Goal: Transaction & Acquisition: Purchase product/service

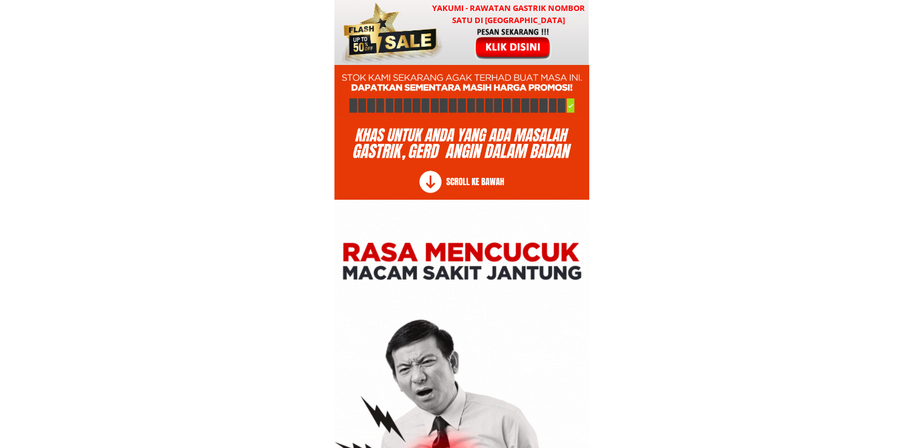
click at [472, 60] on div at bounding box center [461, 32] width 254 height 65
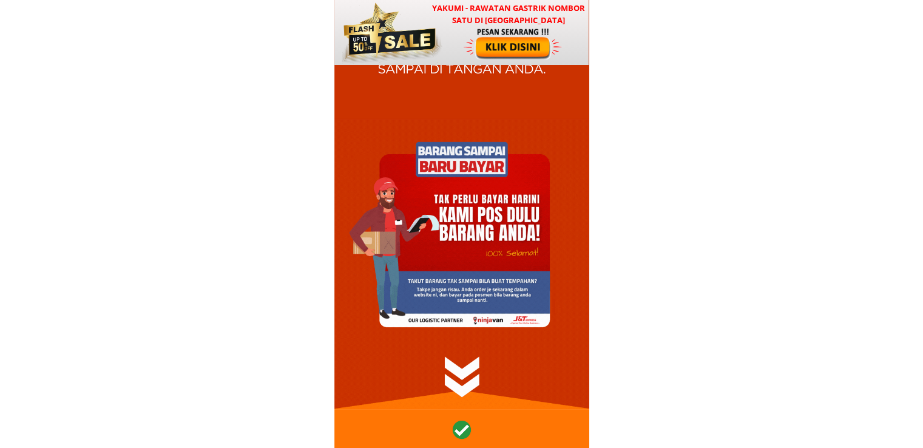
scroll to position [14651, 0]
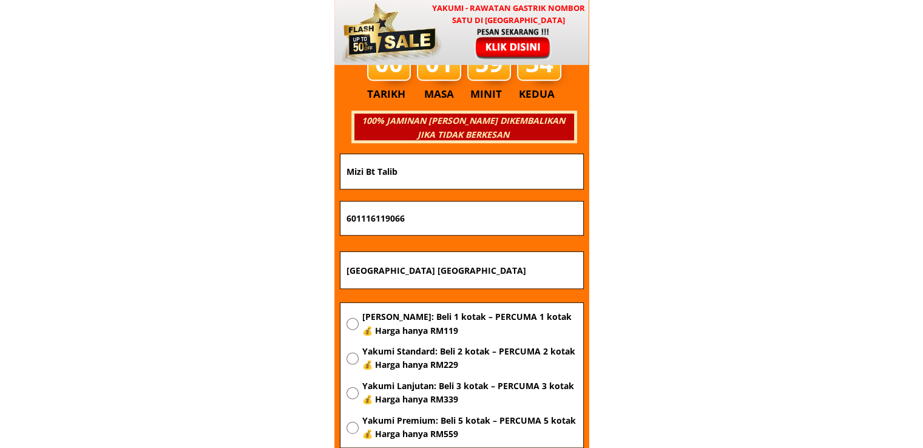
click at [386, 324] on span "[PERSON_NAME]: Beli 1 kotak – PERCUMA 1 kotak 💰 Harga hanya RM119" at bounding box center [468, 323] width 215 height 27
radio input "true"
click at [473, 267] on input "[GEOGRAPHIC_DATA] [GEOGRAPHIC_DATA]" at bounding box center [461, 270] width 237 height 36
paste input "[PERSON_NAME],New Kb Car wash,89150 kota [GEOGRAPHIC_DATA][GEOGRAPHIC_DATA]"
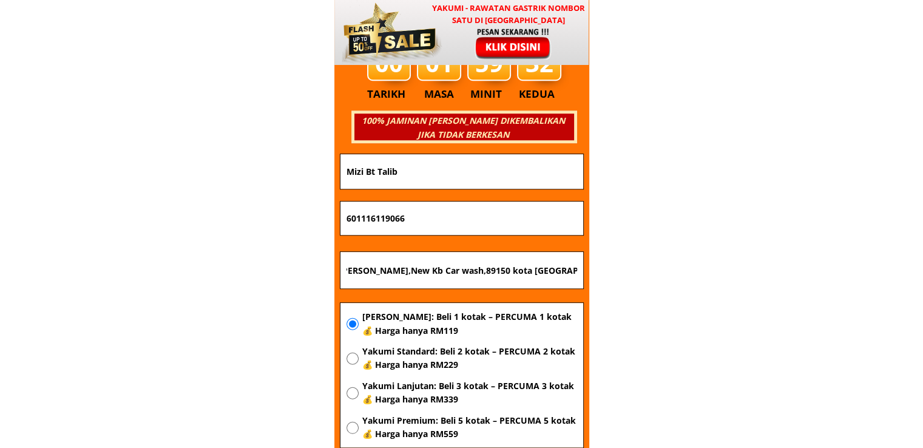
type input "[PERSON_NAME],New Kb Car wash,89150 kota [GEOGRAPHIC_DATA][GEOGRAPHIC_DATA]"
drag, startPoint x: 376, startPoint y: 214, endPoint x: 243, endPoint y: 215, distance: 132.8
paste input "019-804 2229"
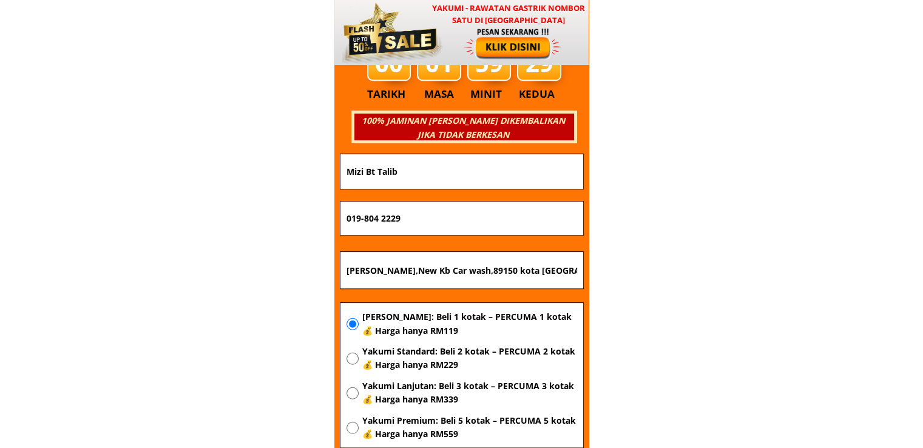
click at [364, 219] on input "019-804 2229" at bounding box center [461, 218] width 237 height 34
click at [378, 217] on input "019804 2229" at bounding box center [461, 218] width 237 height 34
type input "0198042229"
drag, startPoint x: 432, startPoint y: 160, endPoint x: 251, endPoint y: 169, distance: 181.0
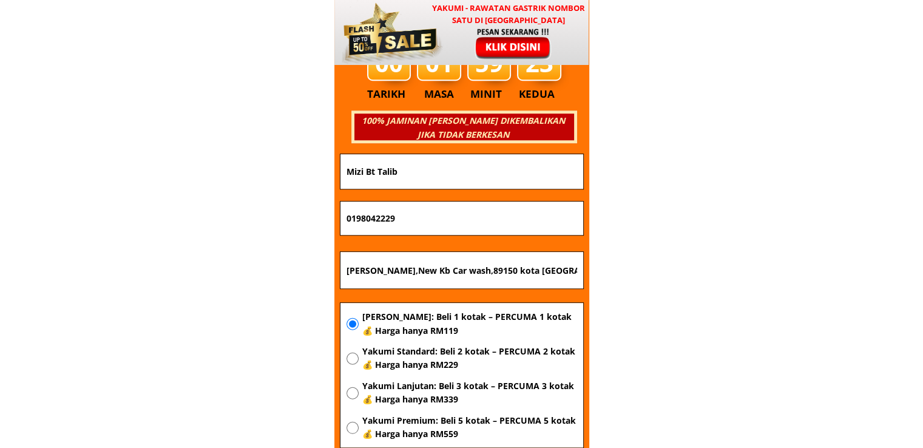
paste input "[PERSON_NAME]"
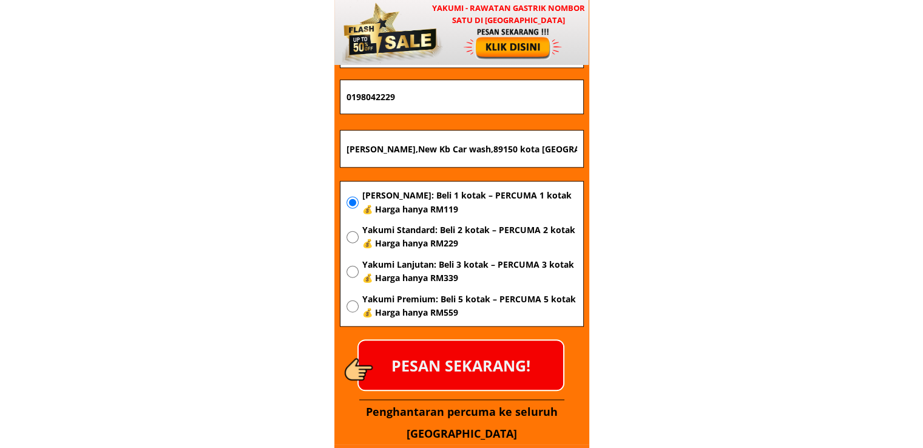
type input "[PERSON_NAME]"
click at [459, 358] on p "PESAN SEKARANG!" at bounding box center [460, 364] width 204 height 49
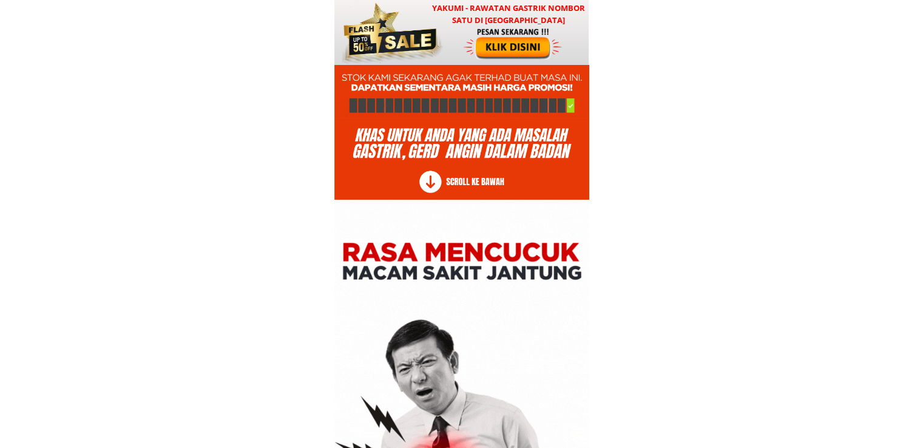
click at [524, 32] on div at bounding box center [513, 43] width 101 height 33
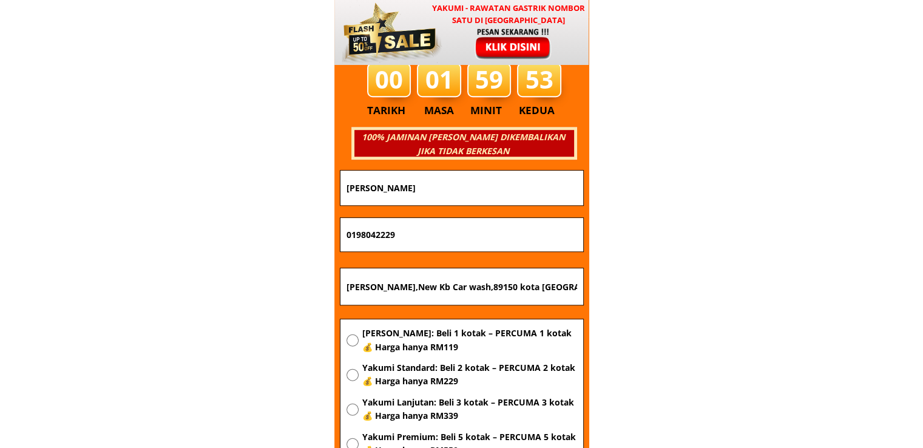
scroll to position [14651, 0]
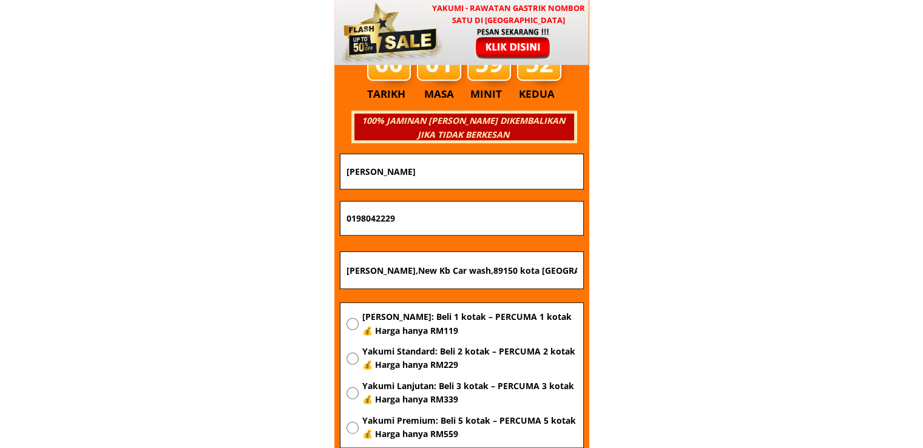
drag, startPoint x: 433, startPoint y: 170, endPoint x: 200, endPoint y: 169, distance: 232.9
paste input "Ikram bin omar"
type input "Ikram bin omar"
drag, startPoint x: 420, startPoint y: 223, endPoint x: 229, endPoint y: 212, distance: 192.0
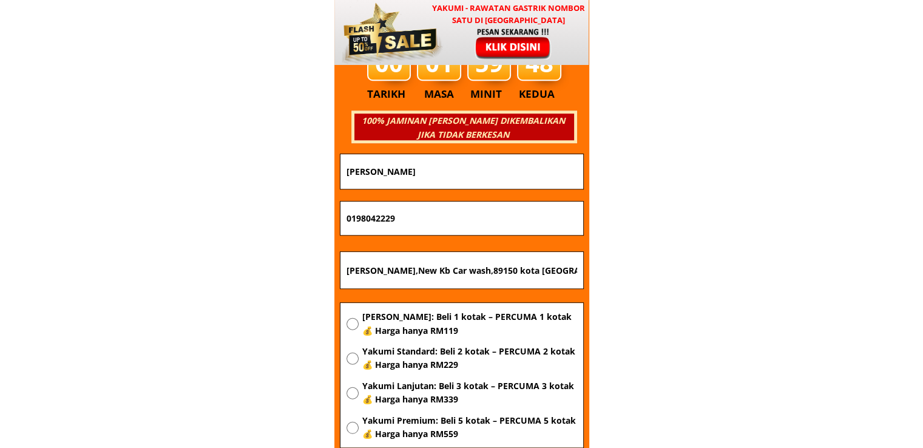
paste input "116664584"
type input "01116664584"
click at [446, 283] on input "[PERSON_NAME],New Kb Car wash,89150 kota [GEOGRAPHIC_DATA][GEOGRAPHIC_DATA]" at bounding box center [461, 270] width 237 height 36
paste input "Kuala Lumpur"
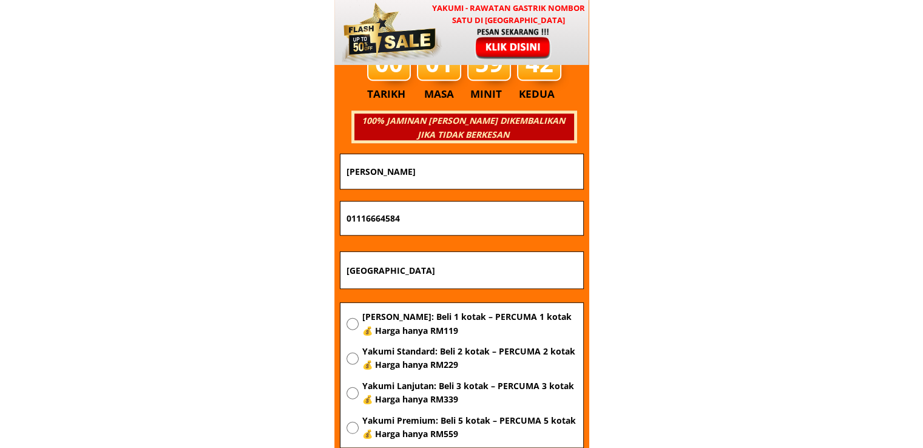
type input "Kuala Lumpur"
click at [443, 329] on span "[PERSON_NAME]: Beli 1 kotak – PERCUMA 1 kotak 💰 Harga hanya RM119" at bounding box center [468, 323] width 215 height 27
radio input "true"
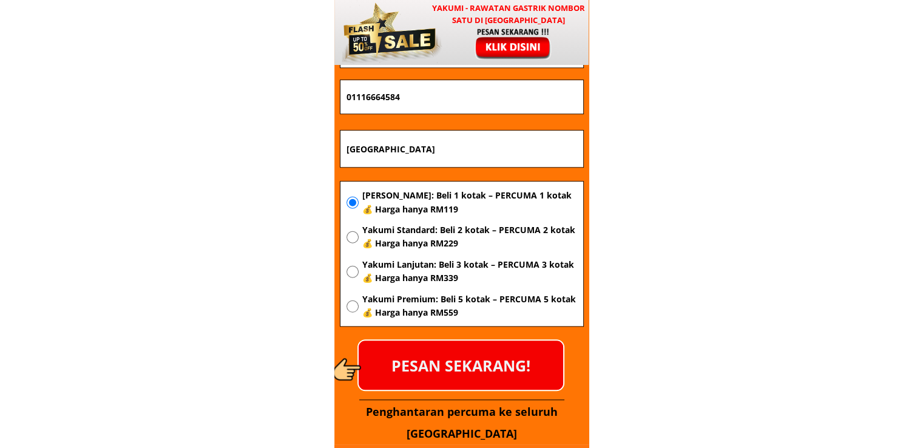
click at [489, 360] on p "PESAN SEKARANG!" at bounding box center [460, 364] width 204 height 49
